Goal: Obtain resource: Download file/media

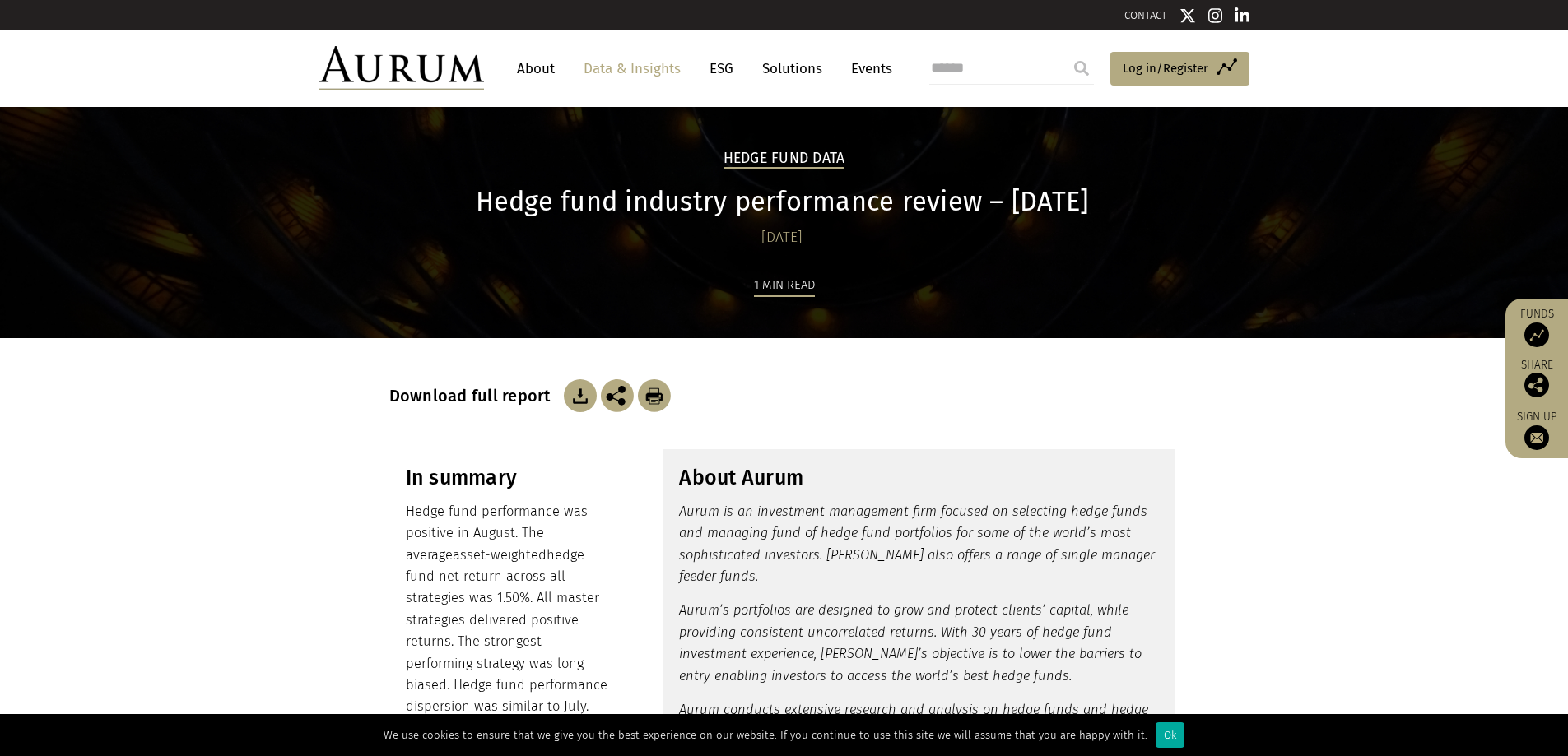
click at [517, 400] on h3 "Download full report" at bounding box center [475, 396] width 170 height 20
click at [563, 396] on img at bounding box center [580, 396] width 33 height 33
click at [683, 522] on p "Aurum is an investment management firm focused on selecting hedge funds and man…" at bounding box center [919, 544] width 479 height 87
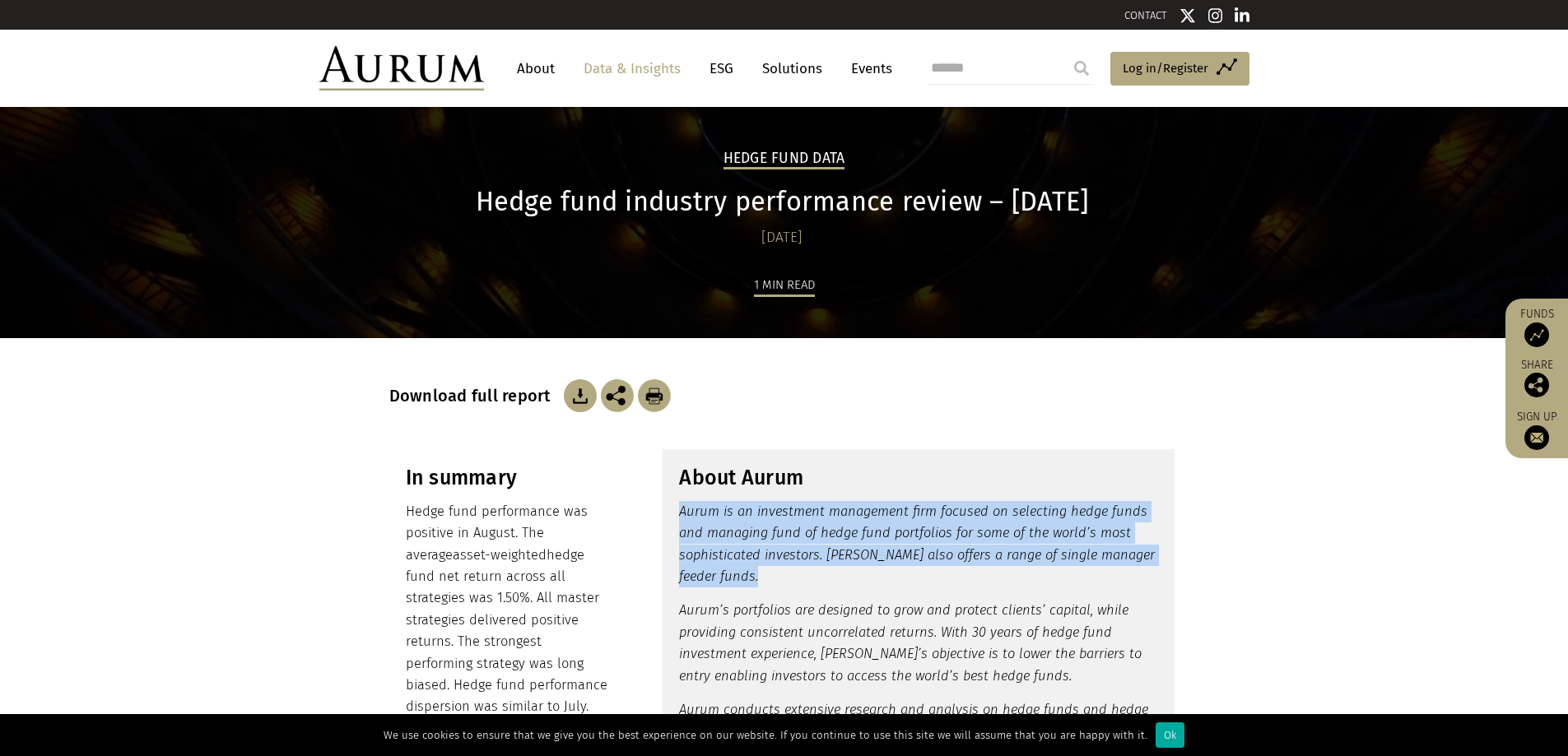
click at [683, 522] on p "Aurum is an investment management firm focused on selecting hedge funds and man…" at bounding box center [919, 544] width 479 height 87
click at [772, 517] on em "Aurum is an investment management firm focused on selecting hedge funds and man…" at bounding box center [917, 543] width 476 height 80
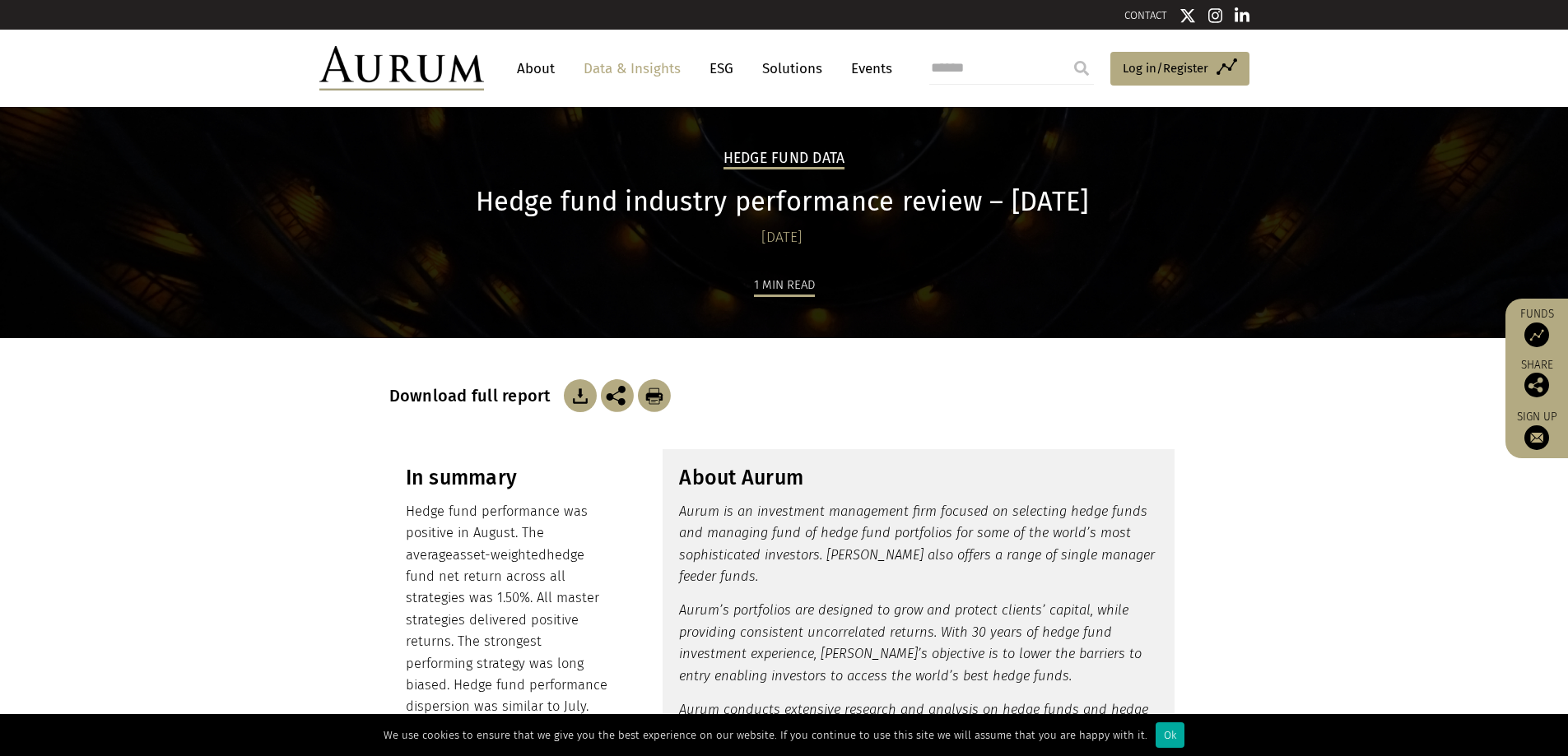
scroll to position [658, 0]
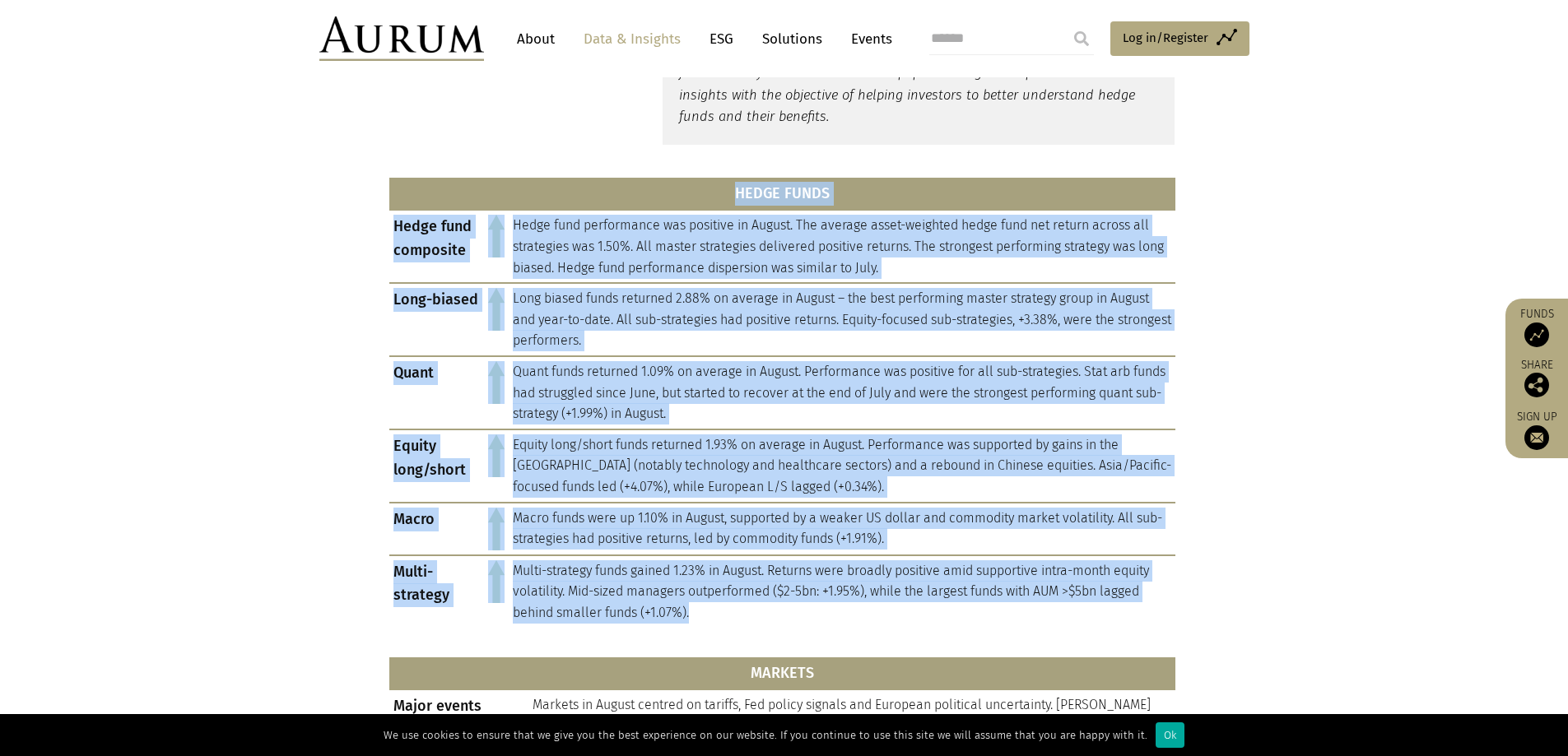
drag, startPoint x: 735, startPoint y: 619, endPoint x: 498, endPoint y: 194, distance: 486.6
click at [498, 194] on table "HEDGE FUNDS Hedge fund composite Hedge fund performance was positive in August.…" at bounding box center [782, 403] width 786 height 450
click at [498, 194] on th "HEDGE FUNDS" at bounding box center [782, 194] width 786 height 33
drag, startPoint x: 498, startPoint y: 194, endPoint x: 805, endPoint y: 633, distance: 535.7
click at [805, 633] on div "HEDGE FUNDS Hedge fund composite Hedge fund performance was positive in August.…" at bounding box center [782, 713] width 786 height 1097
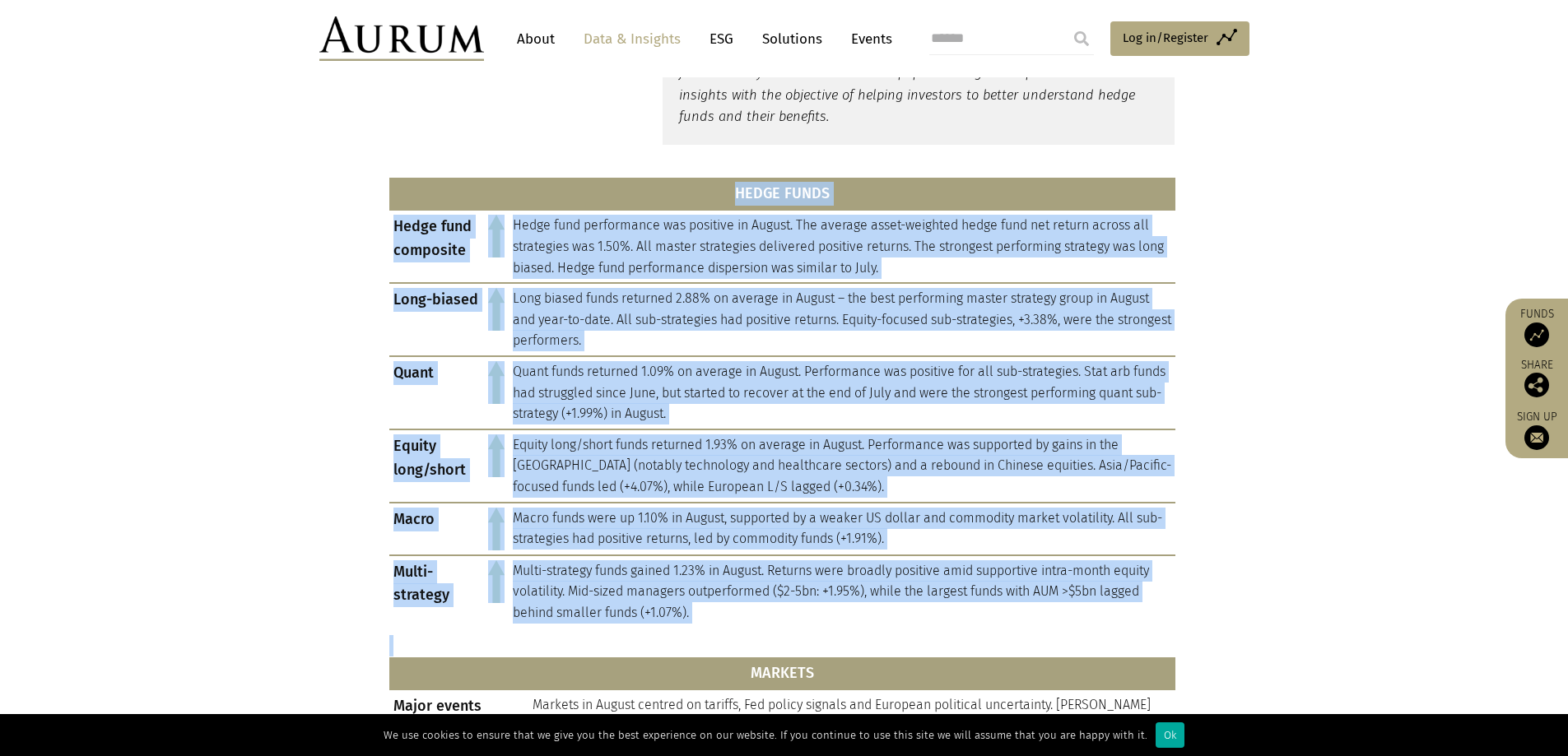
click at [805, 633] on div "HEDGE FUNDS Hedge fund composite Hedge fund performance was positive in August.…" at bounding box center [782, 713] width 786 height 1097
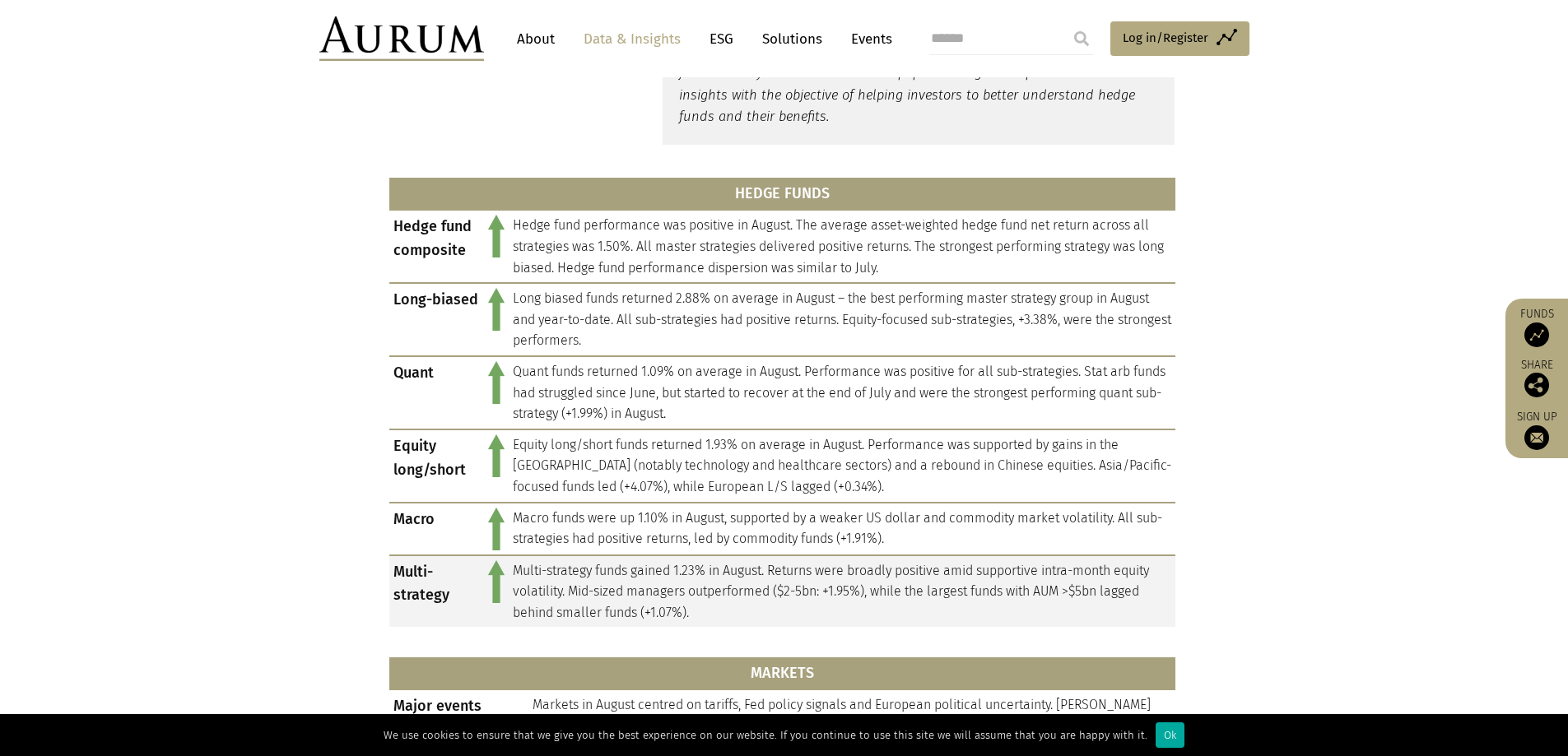
scroll to position [1234, 0]
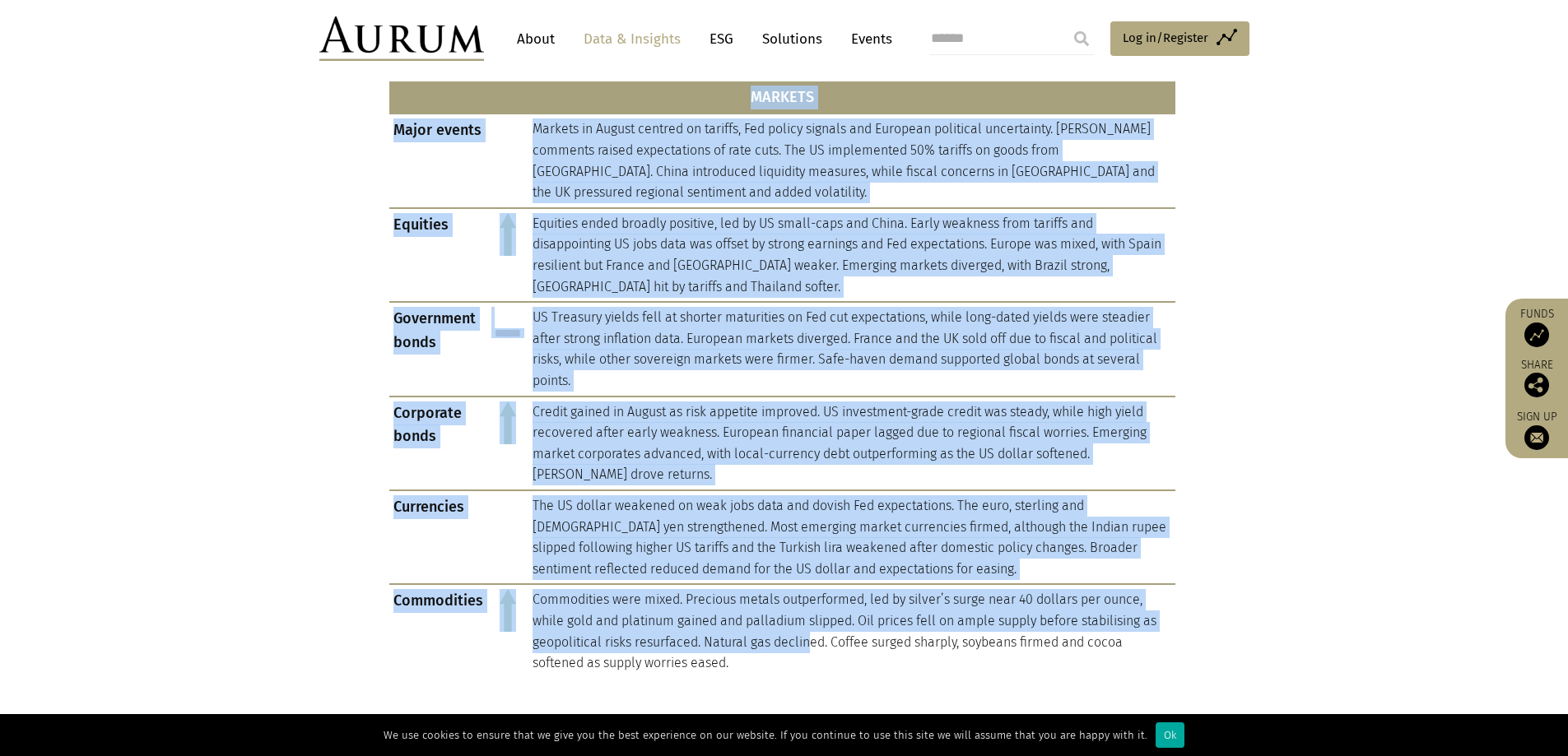
drag, startPoint x: 811, startPoint y: 641, endPoint x: 581, endPoint y: 90, distance: 597.1
click at [581, 90] on table "MARKETS Major events Markets in August centred on tariffs, Fed policy signals a…" at bounding box center [782, 380] width 786 height 597
click at [581, 90] on th "MARKETS" at bounding box center [782, 98] width 786 height 33
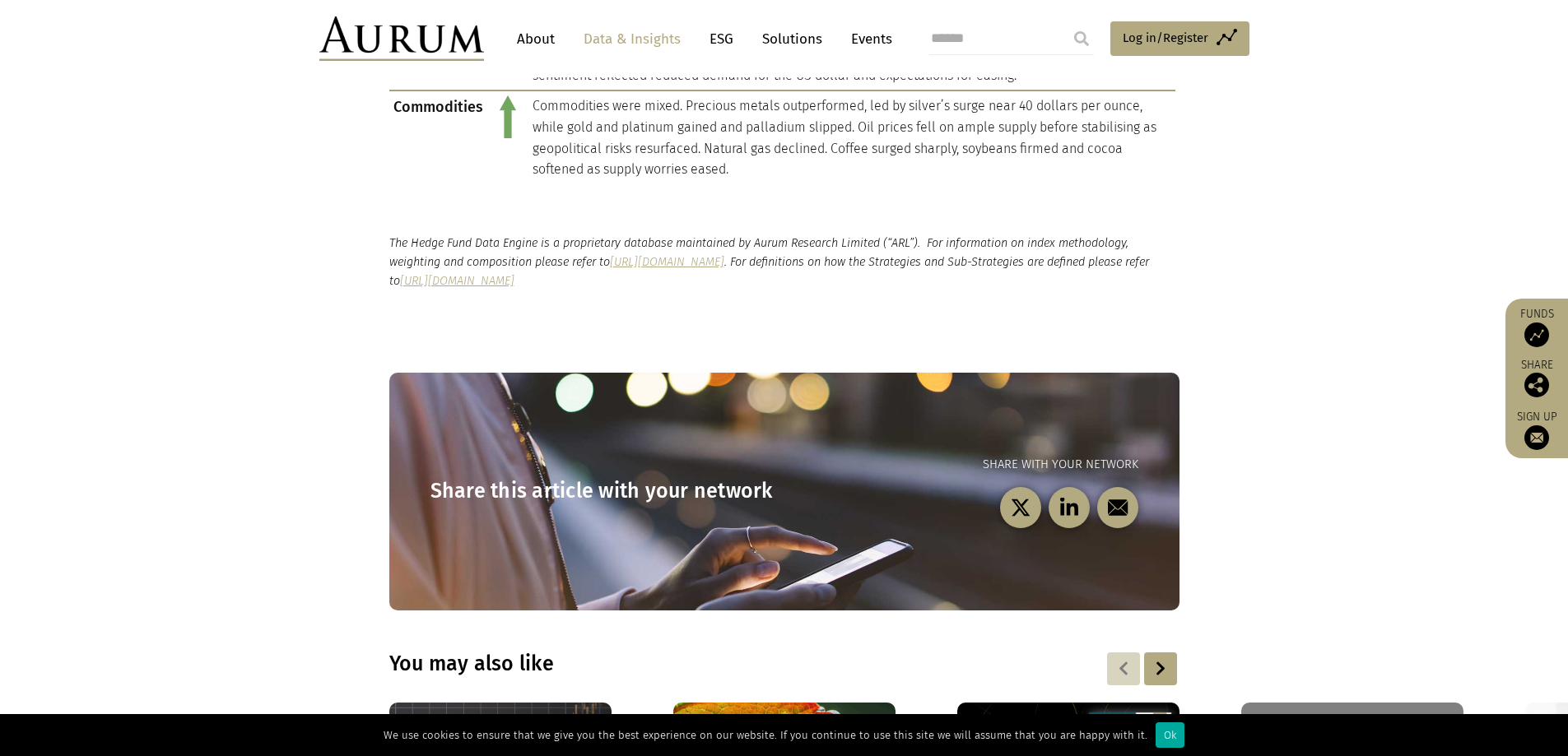
scroll to position [2222, 0]
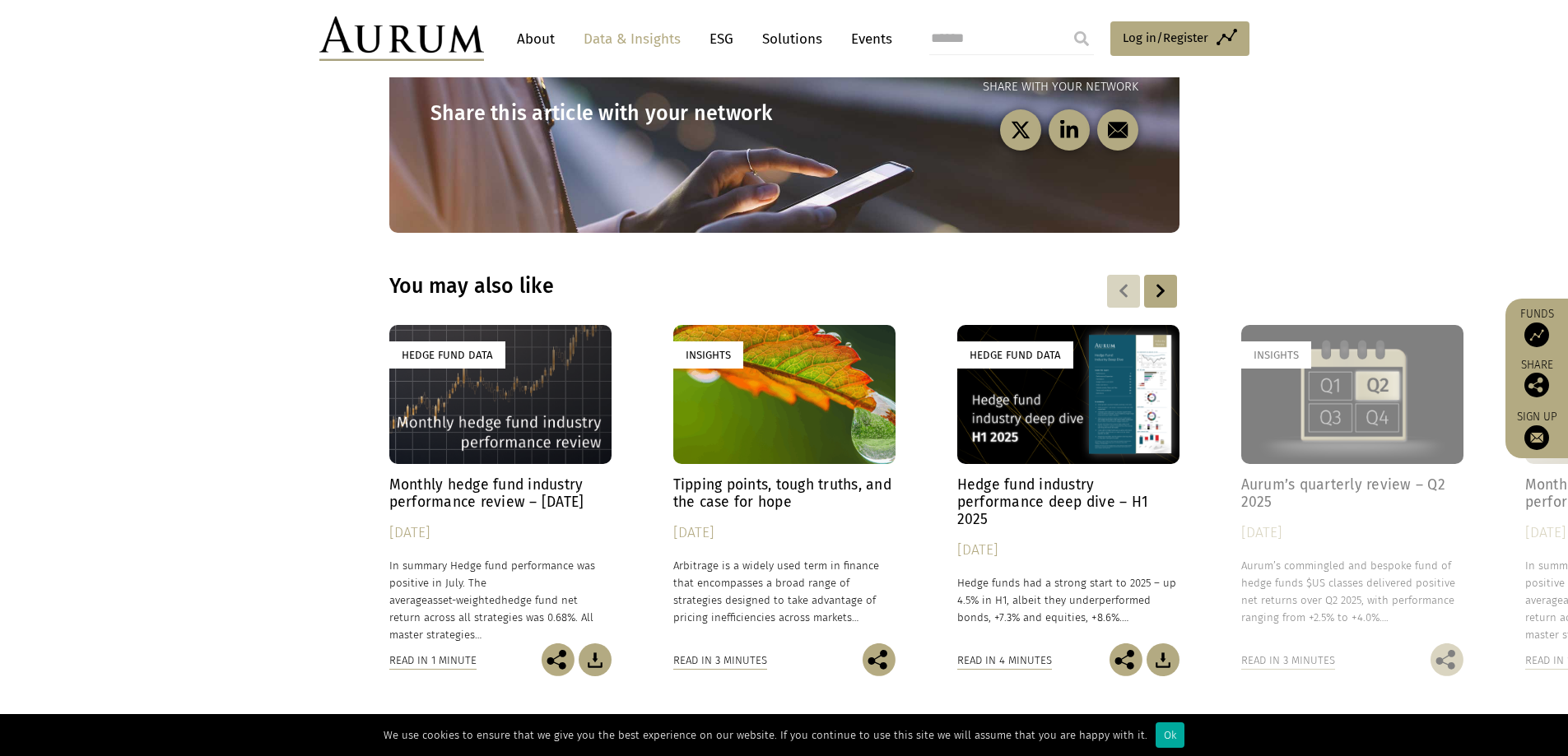
drag, startPoint x: 968, startPoint y: 604, endPoint x: 966, endPoint y: 571, distance: 33.1
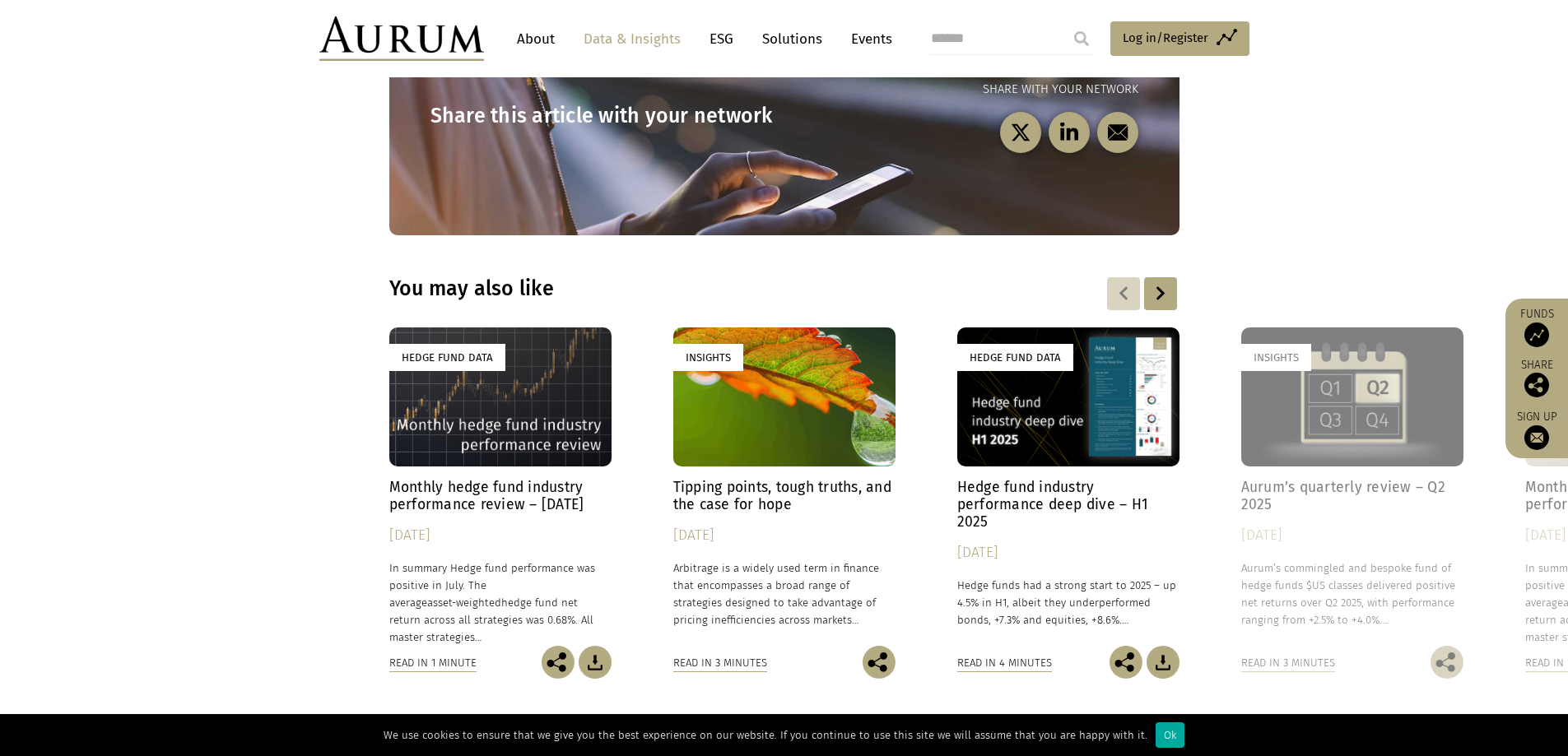
drag, startPoint x: 801, startPoint y: 586, endPoint x: 799, endPoint y: 220, distance: 366.0
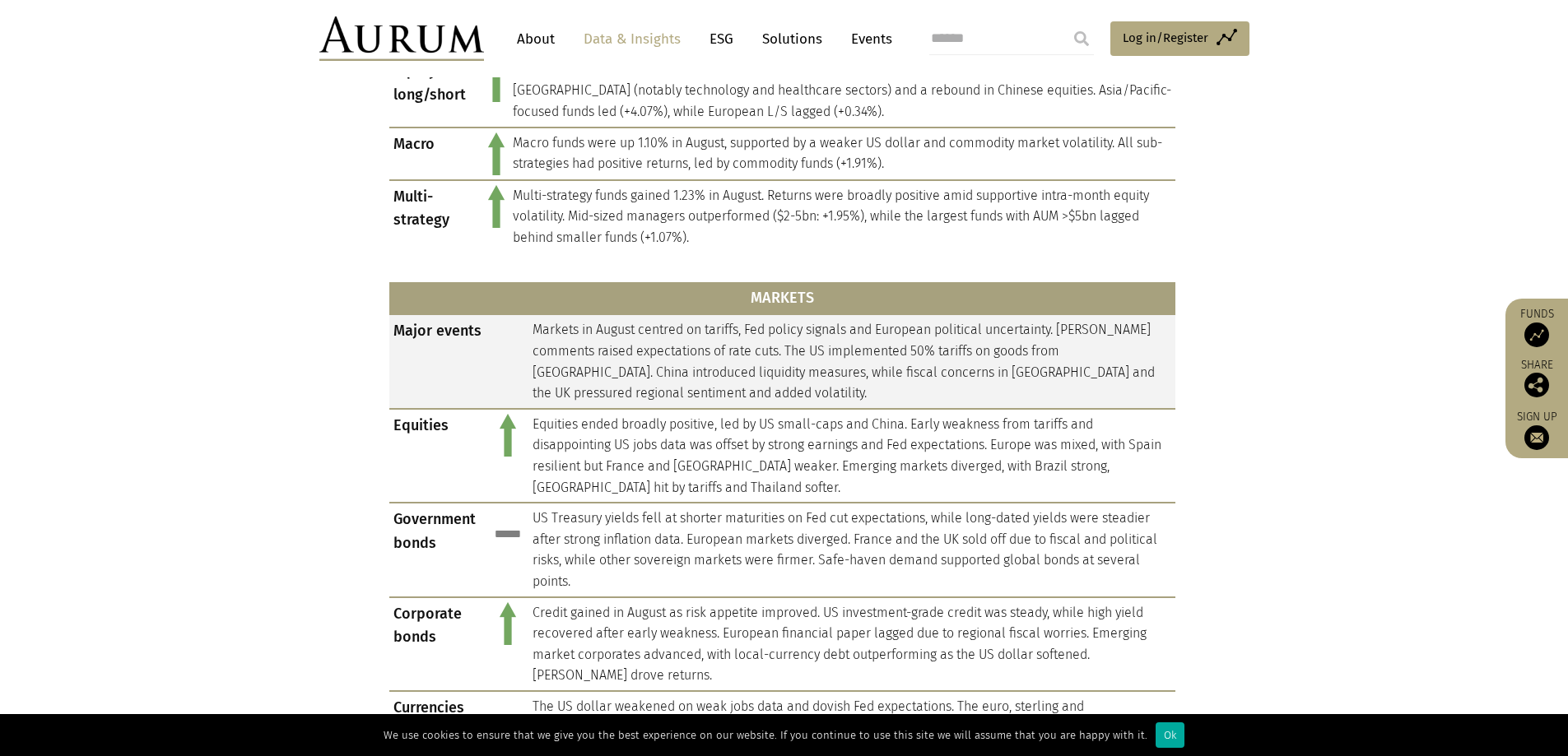
scroll to position [704, 0]
